Goal: Complete application form: Complete application form

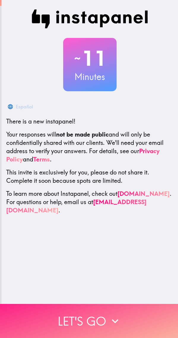
click at [131, 316] on button "Let's go" at bounding box center [89, 321] width 178 height 34
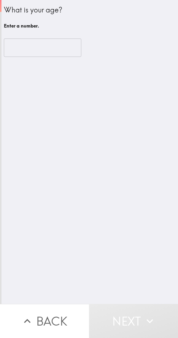
click at [22, 50] on input "number" at bounding box center [42, 47] width 77 height 18
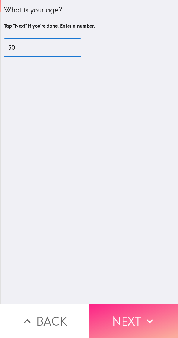
type input "50"
click at [140, 315] on button "Next" at bounding box center [133, 321] width 89 height 34
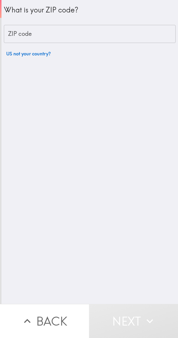
click at [17, 36] on div "ZIP code ZIP code" at bounding box center [89, 34] width 171 height 18
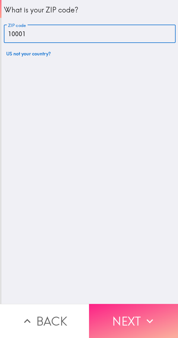
type input "10001"
click at [102, 304] on button "Next" at bounding box center [133, 321] width 89 height 34
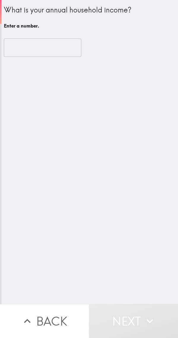
click at [15, 50] on input "number" at bounding box center [42, 47] width 77 height 18
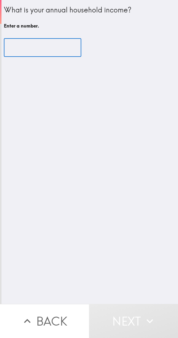
type input "-1"
click at [65, 49] on input "-1" at bounding box center [42, 47] width 77 height 18
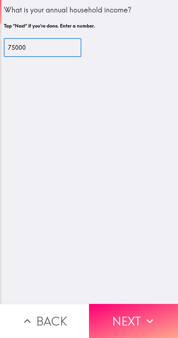
type input "75000"
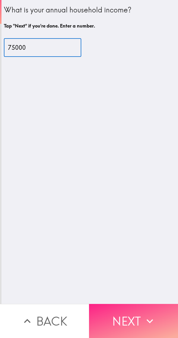
click at [143, 319] on icon "button" at bounding box center [149, 320] width 13 height 13
